Goal: Information Seeking & Learning: Check status

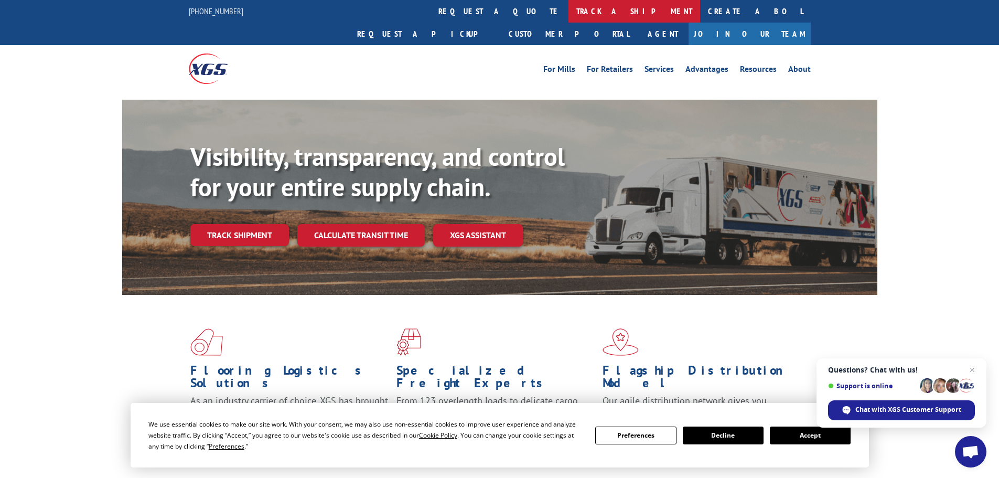
click at [568, 7] on link "track a shipment" at bounding box center [634, 11] width 132 height 23
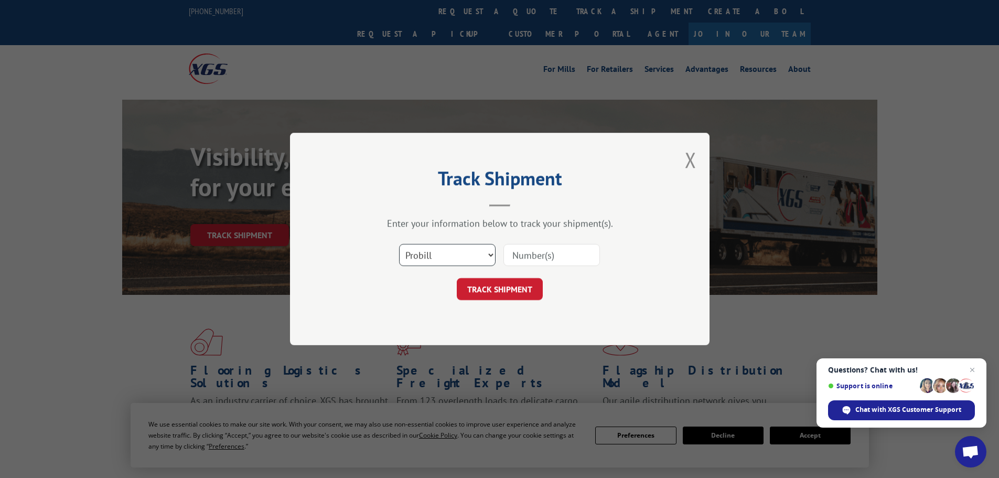
click at [477, 258] on select "Select category... Probill BOL PO" at bounding box center [447, 255] width 96 height 22
click at [534, 256] on input at bounding box center [551, 255] width 96 height 22
paste input "17095487"
type input "17095487"
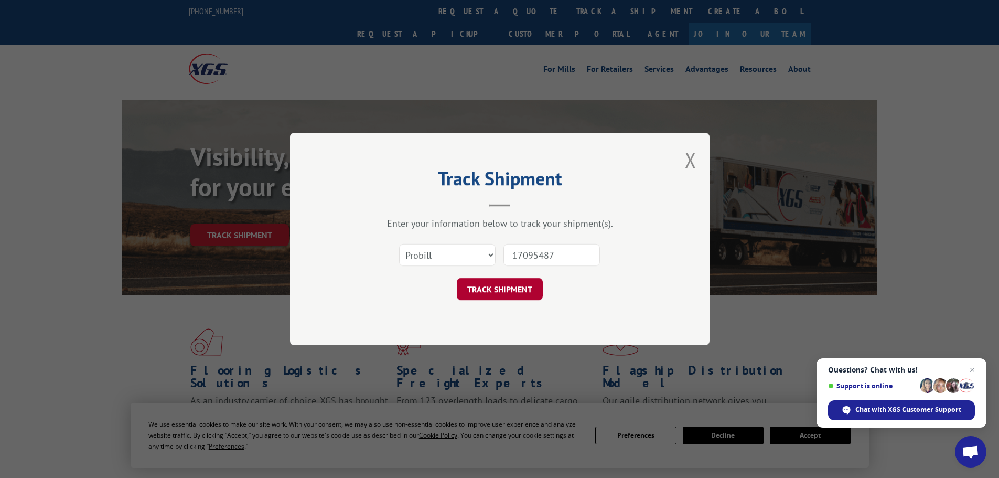
click at [513, 289] on button "TRACK SHIPMENT" at bounding box center [500, 289] width 86 height 22
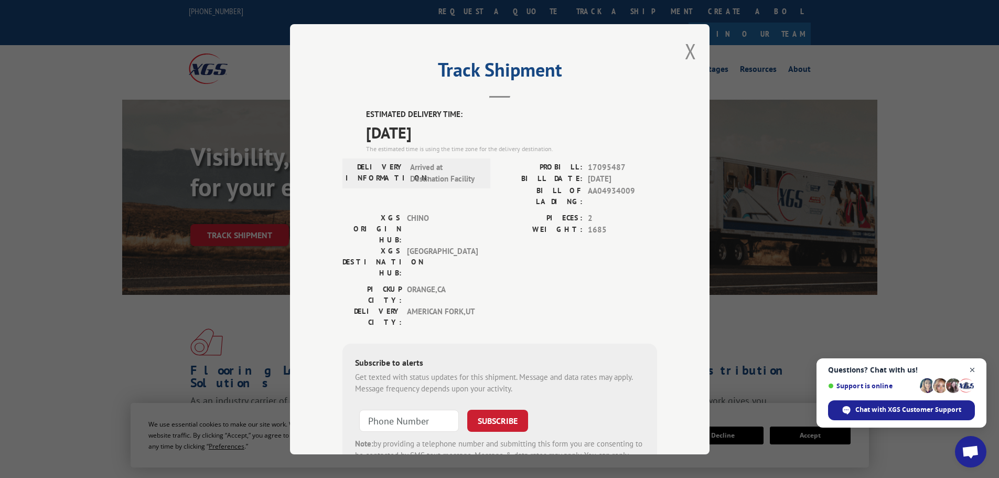
click at [974, 372] on span "Open chat" at bounding box center [972, 369] width 13 height 13
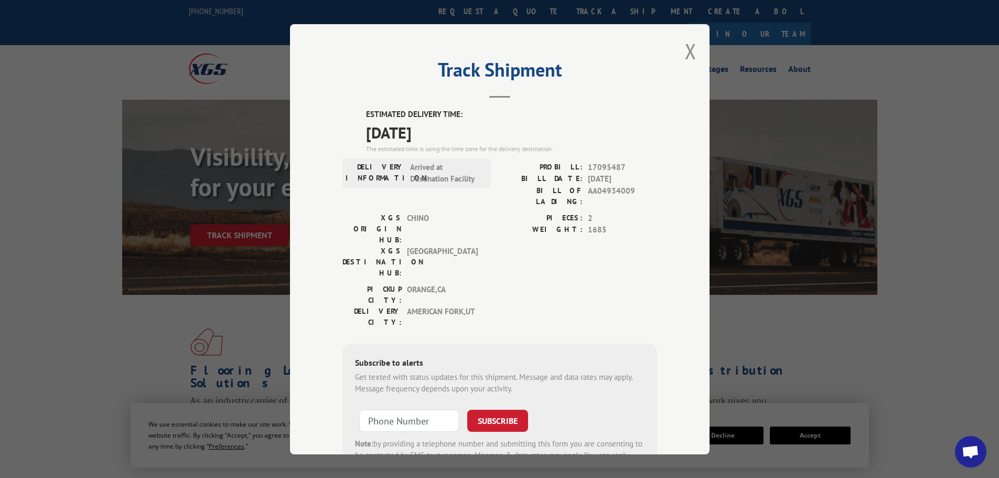
click at [740, 362] on div "Track Shipment ESTIMATED DELIVERY TIME: [DATE] The estimated time is using the …" at bounding box center [499, 239] width 999 height 478
